Goal: Task Accomplishment & Management: Use online tool/utility

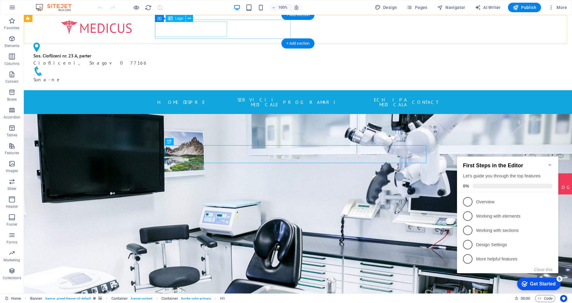
click at [164, 32] on div at bounding box center [97, 28] width 136 height 16
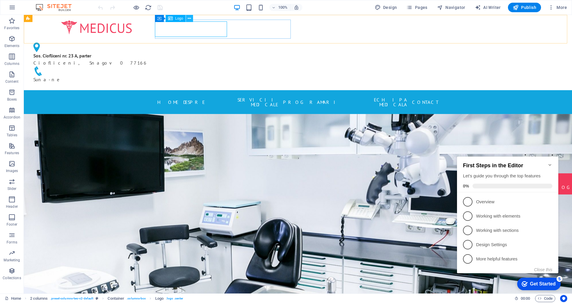
click at [189, 18] on icon at bounding box center [189, 18] width 3 height 6
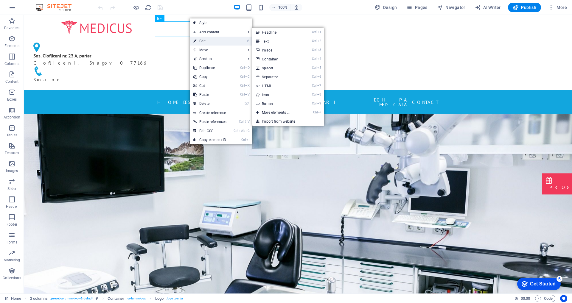
click at [196, 40] on icon at bounding box center [194, 41] width 3 height 9
select select "px"
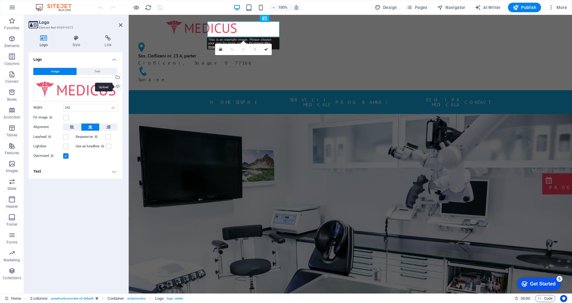
click at [118, 87] on div "Upload" at bounding box center [117, 87] width 9 height 9
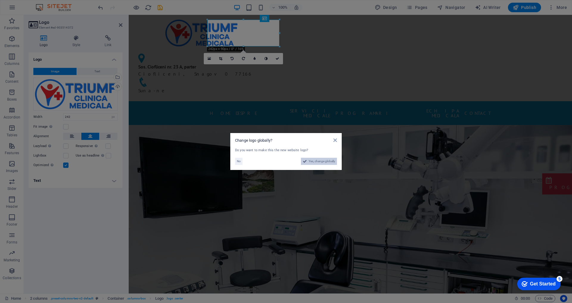
drag, startPoint x: 190, startPoint y: 147, endPoint x: 320, endPoint y: 161, distance: 130.7
click at [320, 161] on span "Yes, change globally" at bounding box center [322, 161] width 27 height 7
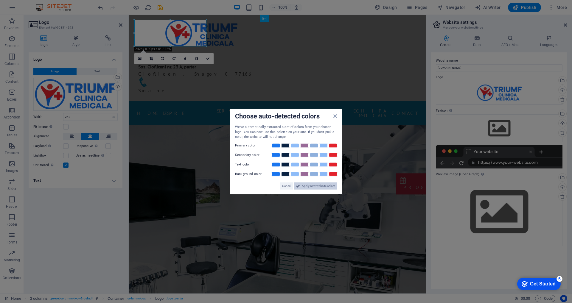
click at [301, 187] on button "Apply new website colors" at bounding box center [315, 185] width 43 height 7
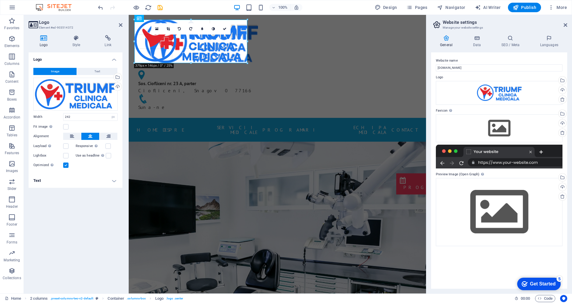
drag, startPoint x: 206, startPoint y: 32, endPoint x: 247, endPoint y: 32, distance: 40.8
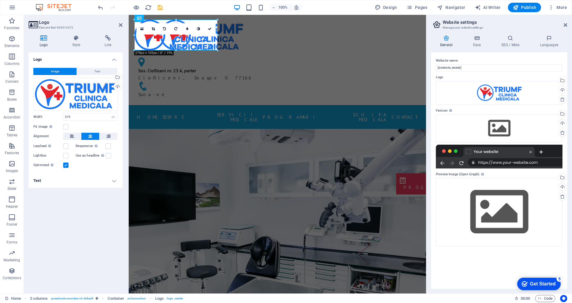
drag, startPoint x: 248, startPoint y: 41, endPoint x: 137, endPoint y: 63, distance: 113.0
type input "279"
click at [113, 60] on h4 "Logo" at bounding box center [76, 57] width 94 height 11
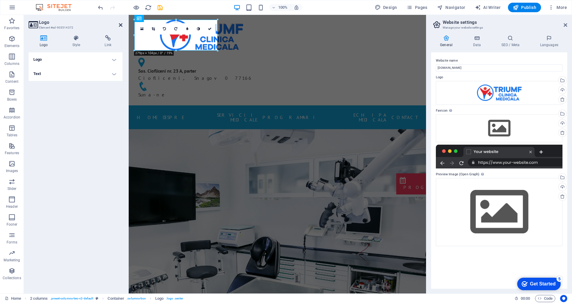
drag, startPoint x: 120, startPoint y: 23, endPoint x: 82, endPoint y: 121, distance: 105.7
click at [120, 23] on icon at bounding box center [121, 25] width 4 height 5
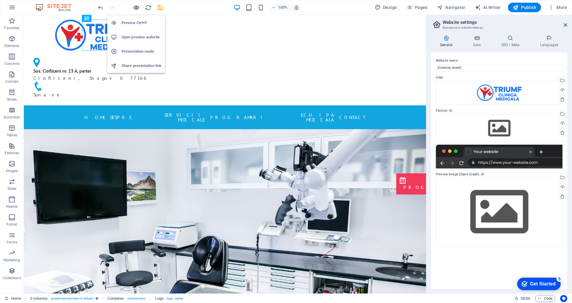
click at [137, 7] on icon "button" at bounding box center [136, 7] width 7 height 7
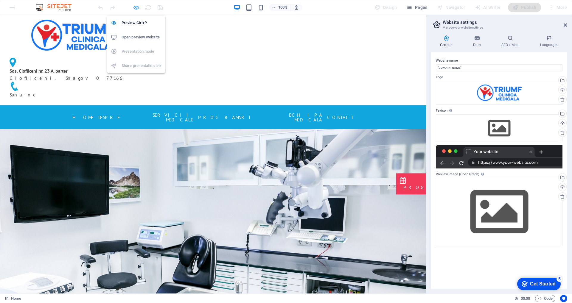
click at [136, 7] on icon "button" at bounding box center [136, 7] width 7 height 7
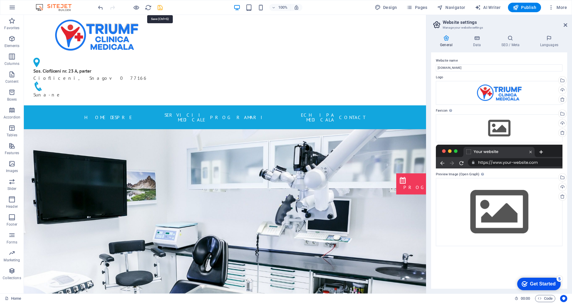
click at [158, 8] on icon "save" at bounding box center [160, 7] width 7 height 7
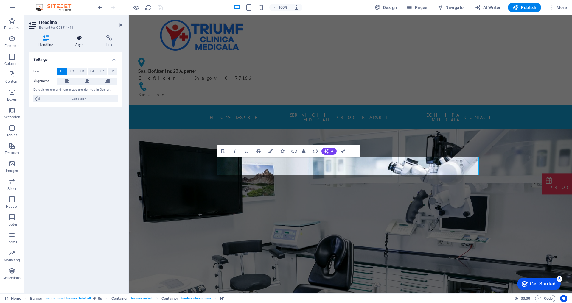
click at [81, 40] on icon at bounding box center [80, 38] width 28 height 6
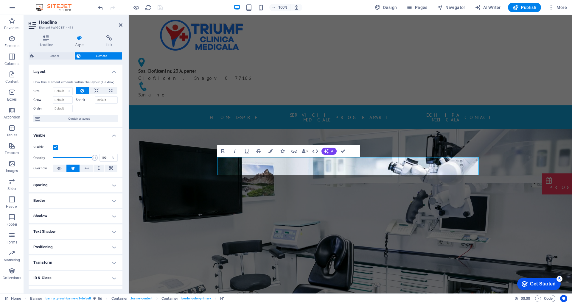
scroll to position [27, 0]
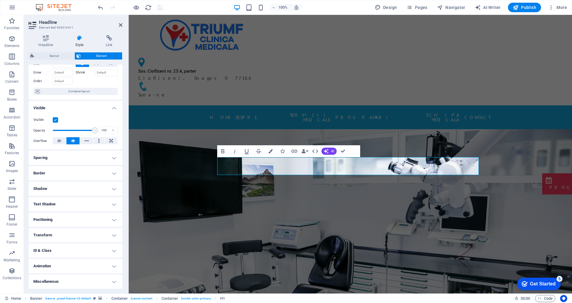
click at [74, 185] on h4 "Shadow" at bounding box center [76, 189] width 94 height 14
click at [70, 216] on h4 "Text Shadow" at bounding box center [76, 218] width 94 height 14
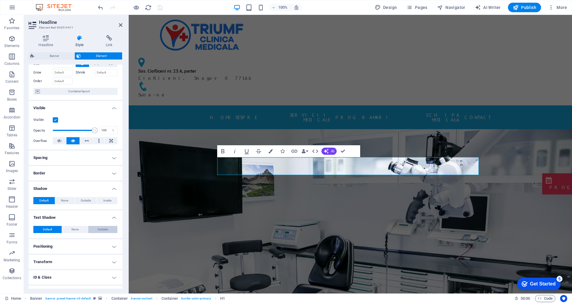
click at [100, 230] on span "Outside" at bounding box center [103, 229] width 10 height 7
type input "rgba(0, 0, 0, 0.2)"
type input "2"
type input "4"
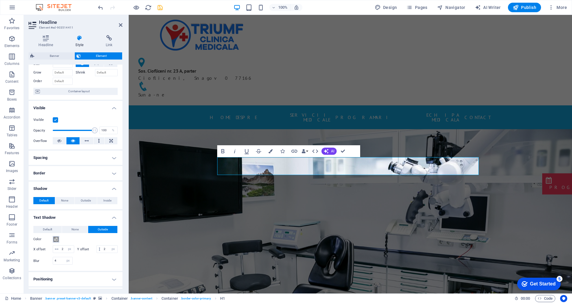
click at [55, 241] on span at bounding box center [56, 239] width 5 height 5
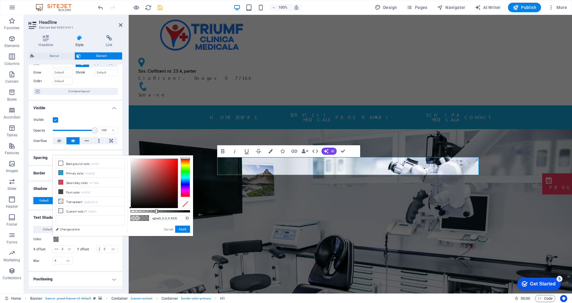
drag, startPoint x: 142, startPoint y: 211, endPoint x: 150, endPoint y: 208, distance: 7.9
click at [156, 210] on div at bounding box center [156, 211] width 2 height 4
click at [76, 193] on li "Font color #474747" at bounding box center [90, 192] width 68 height 10
type input "rgba(71, 71, 71, 0.74)"
drag, startPoint x: 191, startPoint y: 211, endPoint x: 175, endPoint y: 211, distance: 16.1
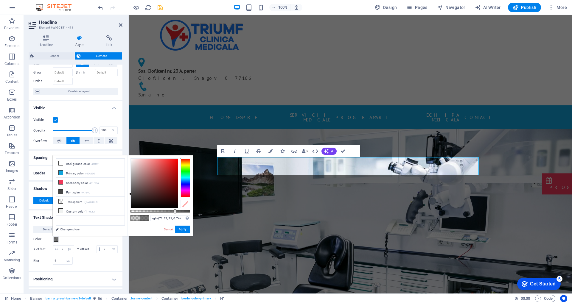
click at [175, 211] on div at bounding box center [175, 211] width 2 height 4
click at [183, 229] on button "Apply" at bounding box center [182, 229] width 15 height 7
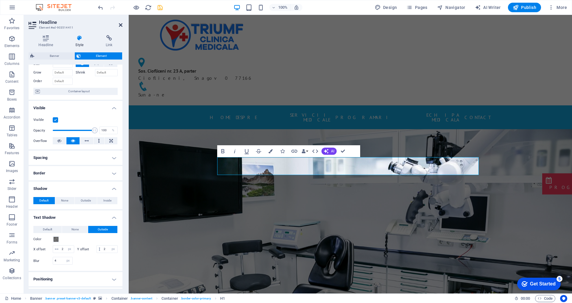
click at [120, 25] on icon at bounding box center [121, 25] width 4 height 5
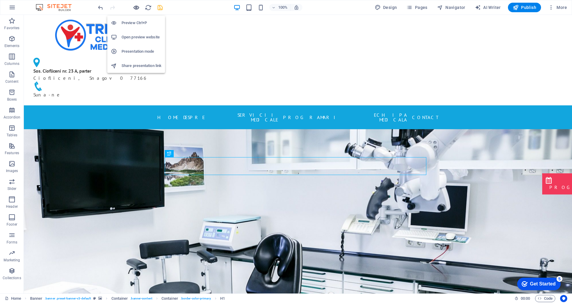
click at [136, 5] on icon "button" at bounding box center [136, 7] width 7 height 7
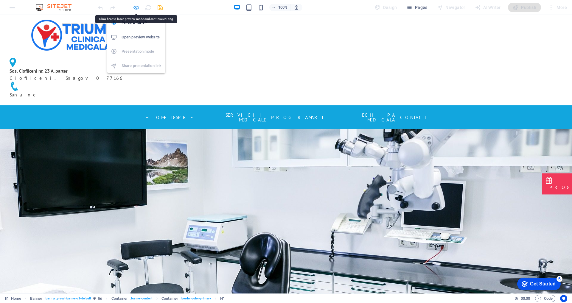
click at [135, 9] on icon "button" at bounding box center [136, 7] width 7 height 7
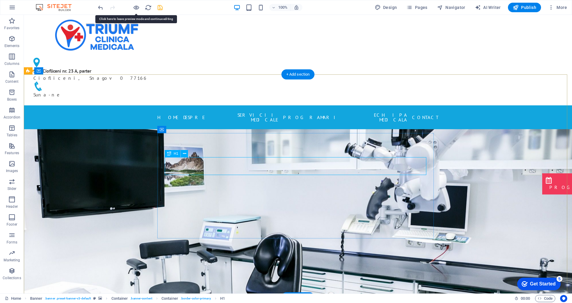
select select "px"
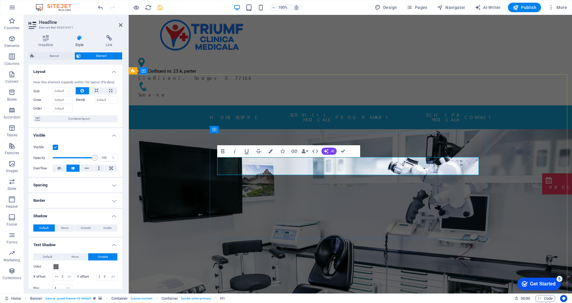
drag, startPoint x: 119, startPoint y: 25, endPoint x: 115, endPoint y: 1, distance: 24.4
click at [119, 25] on icon at bounding box center [121, 25] width 4 height 5
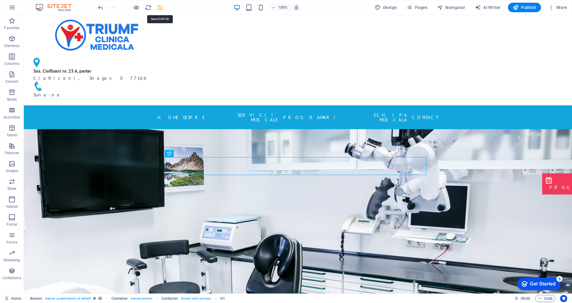
click at [161, 7] on icon "save" at bounding box center [160, 7] width 7 height 7
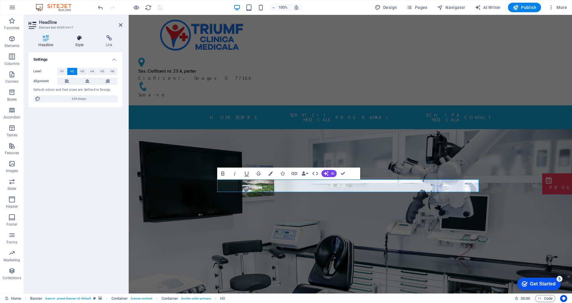
click at [79, 41] on h4 "Style" at bounding box center [81, 41] width 30 height 13
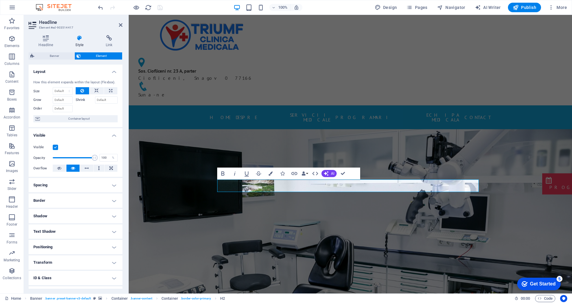
click at [91, 230] on h4 "Text Shadow" at bounding box center [76, 232] width 94 height 14
click at [98, 242] on span "Outside" at bounding box center [103, 243] width 10 height 7
type input "2"
type input "4"
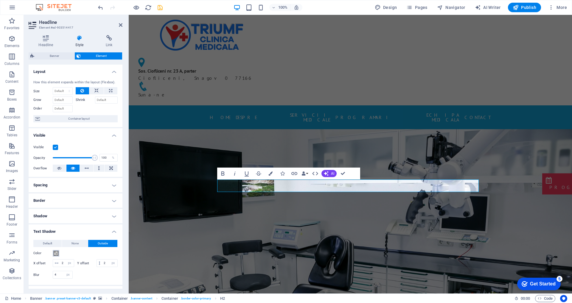
click at [56, 253] on span at bounding box center [56, 253] width 5 height 5
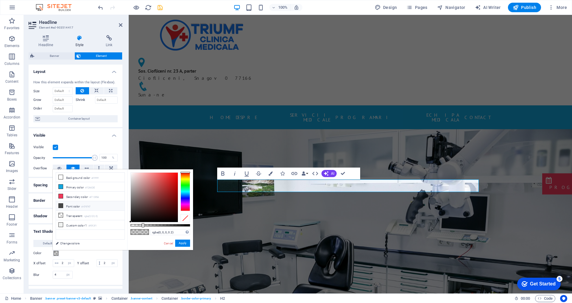
click at [66, 205] on li "Font color #474747" at bounding box center [90, 206] width 68 height 10
type input "rgba(71, 71, 71, 0.91)"
drag, startPoint x: 190, startPoint y: 226, endPoint x: 185, endPoint y: 225, distance: 5.7
click at [185, 225] on div at bounding box center [185, 225] width 2 height 4
click at [181, 242] on button "Apply" at bounding box center [182, 243] width 15 height 7
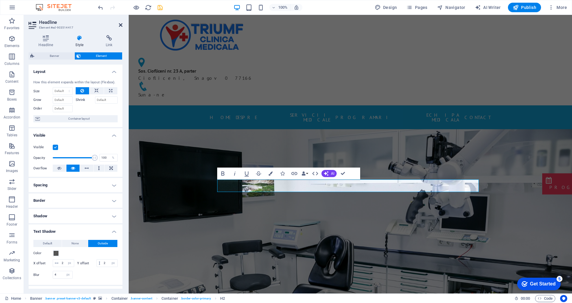
click at [122, 27] on icon at bounding box center [121, 25] width 4 height 5
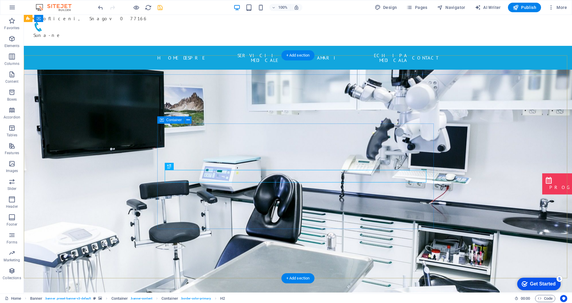
scroll to position [0, 0]
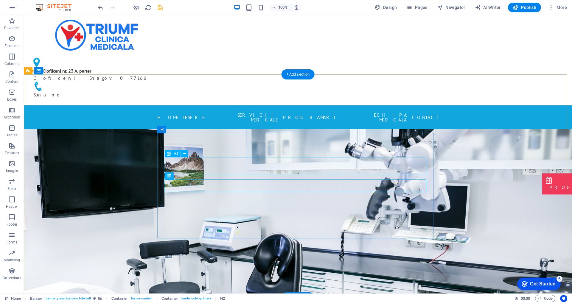
select select "px"
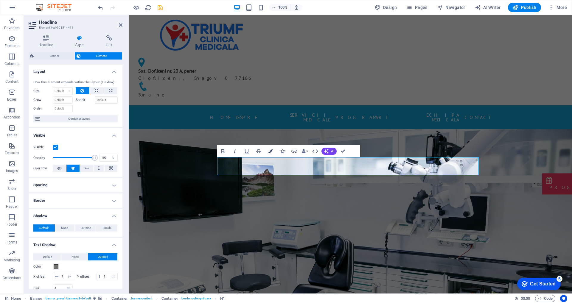
click at [269, 151] on icon "button" at bounding box center [270, 151] width 4 height 4
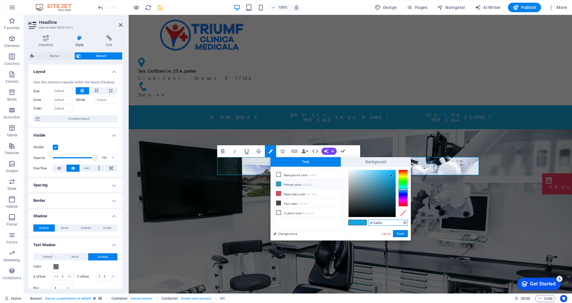
click at [389, 221] on input "#12a6de" at bounding box center [388, 223] width 40 height 6
drag, startPoint x: 372, startPoint y: 224, endPoint x: 403, endPoint y: 223, distance: 31.3
click at [403, 223] on div "#12a6de Supported formats #0852ed rgb(8, 82, 237) rgba(8, 82, 237, 90%) hsv(221…" at bounding box center [388, 223] width 40 height 6
type input "#1a76ef"
click at [366, 235] on div "#1a76ef Supported formats #0852ed rgb(8, 82, 237) rgba(8, 82, 237, 90%) hsv(221…" at bounding box center [378, 247] width 66 height 160
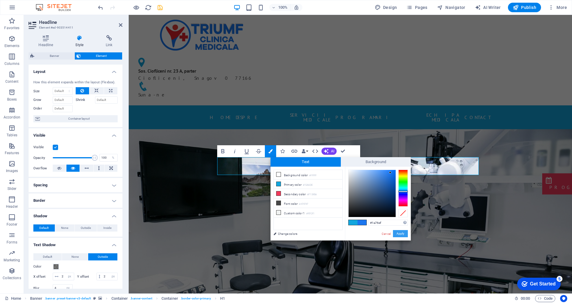
click at [400, 233] on button "Apply" at bounding box center [400, 233] width 15 height 7
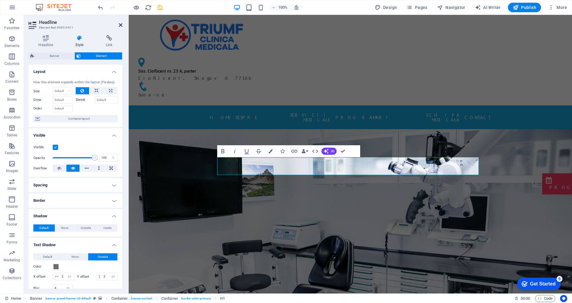
click at [119, 25] on icon at bounding box center [121, 25] width 4 height 5
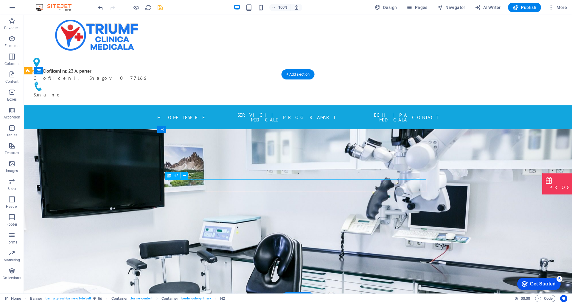
select select "px"
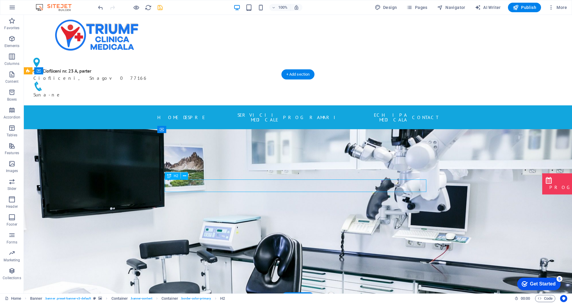
select select "px"
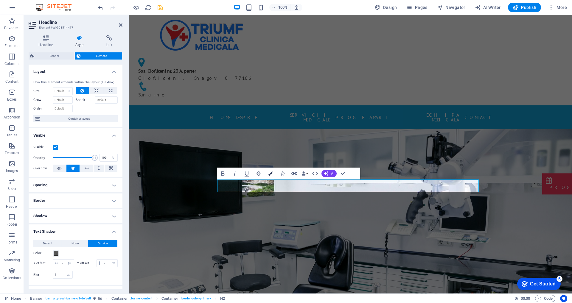
click at [270, 174] on icon "button" at bounding box center [270, 174] width 4 height 4
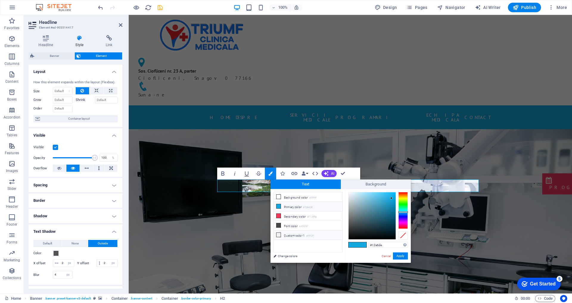
click at [295, 236] on li "Custom color 1 #f0f2f1" at bounding box center [308, 236] width 68 height 10
drag, startPoint x: 384, startPoint y: 244, endPoint x: 373, endPoint y: 241, distance: 11.8
click at [372, 241] on div "#f0f2f1 Supported formats #0852ed rgb(8, 82, 237) rgba(8, 82, 237, 90%) hsv(221…" at bounding box center [378, 269] width 66 height 160
type input "#"
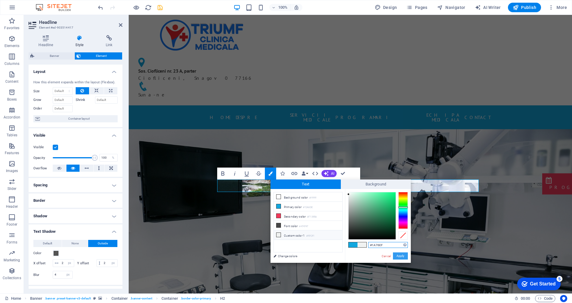
type input "#1a76ef"
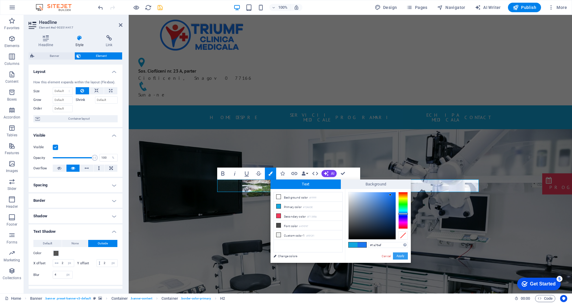
click at [399, 258] on button "Apply" at bounding box center [400, 256] width 15 height 7
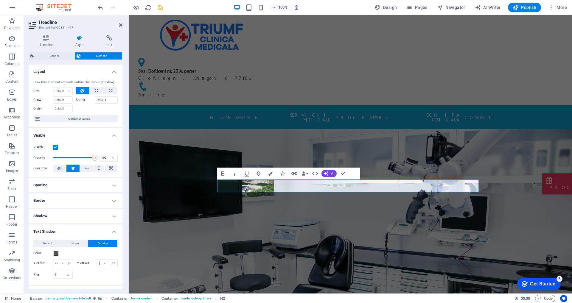
click at [114, 215] on h4 "Shadow" at bounding box center [76, 216] width 94 height 14
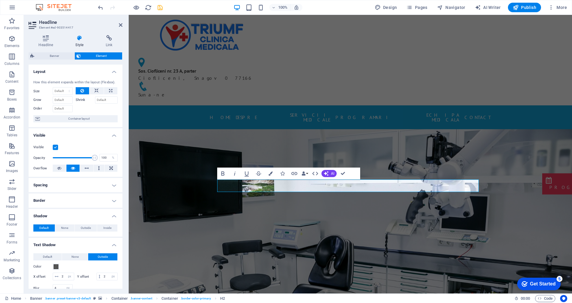
scroll to position [60, 0]
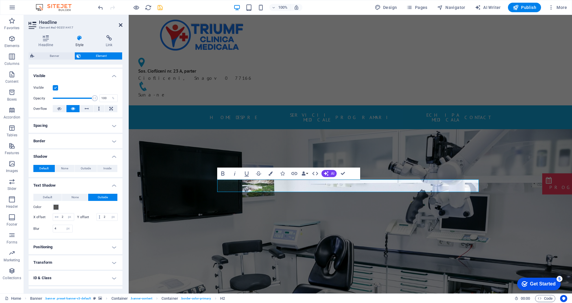
click at [119, 24] on icon at bounding box center [121, 25] width 4 height 5
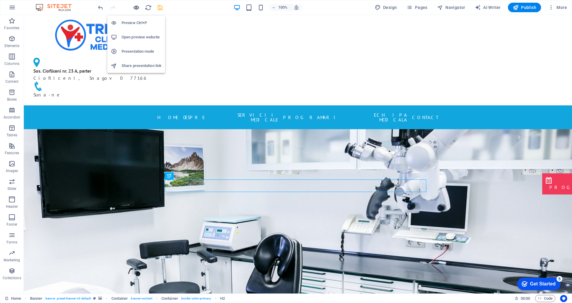
click at [135, 8] on icon "button" at bounding box center [136, 7] width 7 height 7
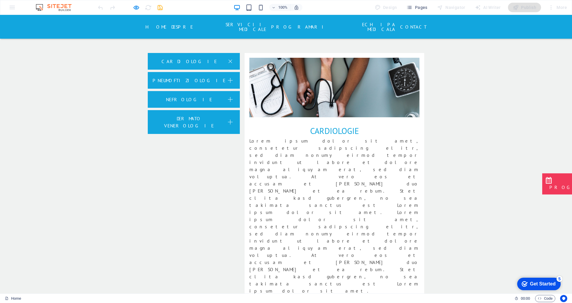
scroll to position [1007, 0]
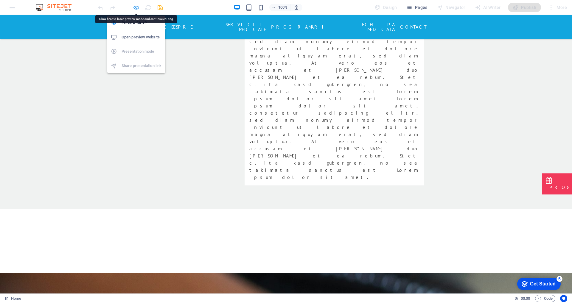
click at [134, 6] on icon "button" at bounding box center [136, 7] width 7 height 7
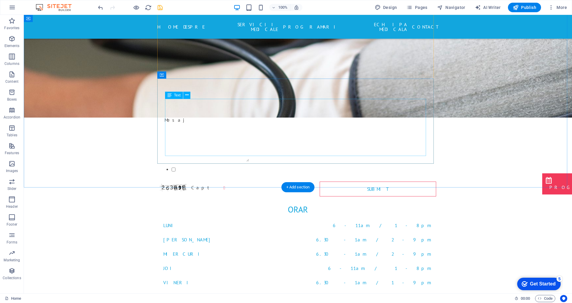
scroll to position [2533, 0]
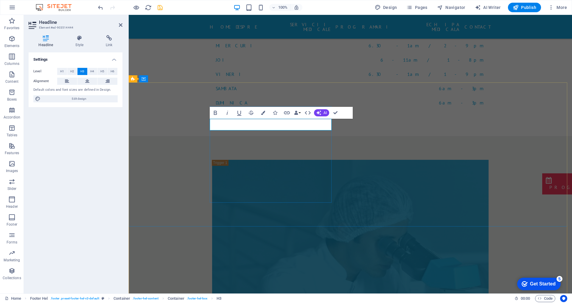
drag, startPoint x: 120, startPoint y: 24, endPoint x: 98, endPoint y: 10, distance: 26.7
click at [120, 24] on icon at bounding box center [121, 25] width 4 height 5
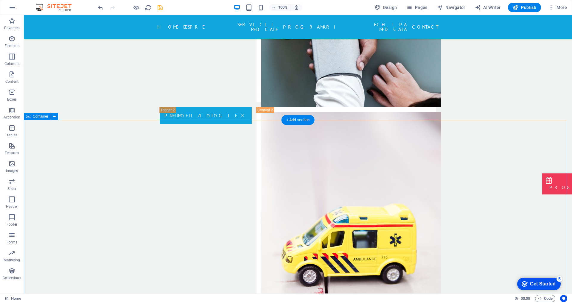
scroll to position [1134, 0]
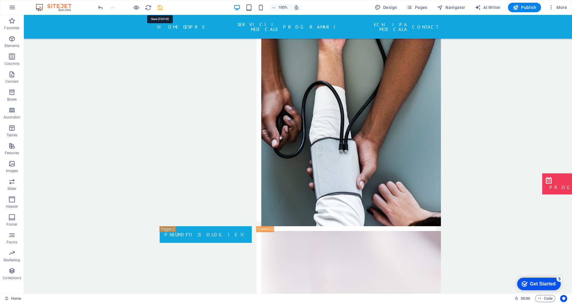
click at [157, 7] on icon "save" at bounding box center [160, 7] width 7 height 7
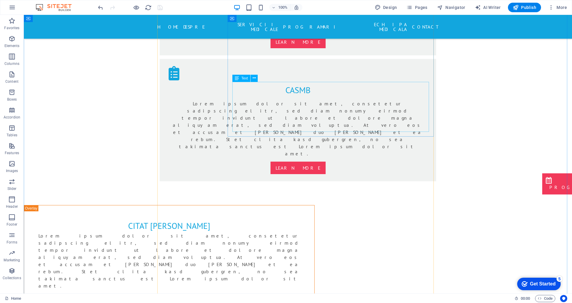
scroll to position [569, 0]
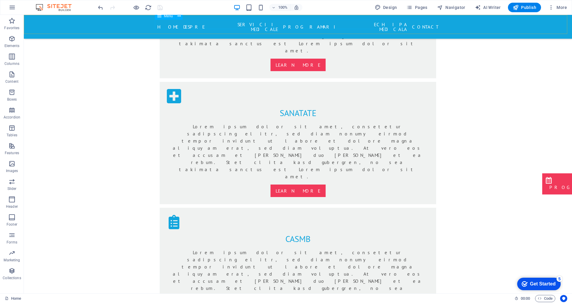
click at [420, 26] on nav "Home DESPRE SERVICII MEDICALE PROGRAMARI ECHIPA MEDICALA Contact" at bounding box center [297, 27] width 281 height 14
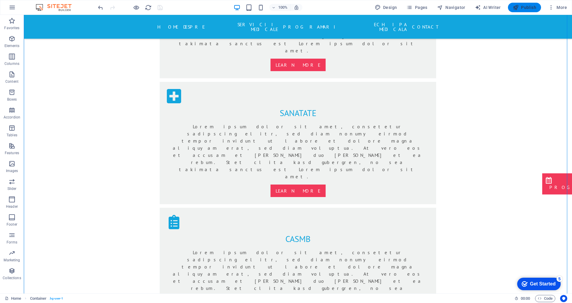
click at [520, 6] on span "Publish" at bounding box center [525, 7] width 24 height 6
